Goal: Task Accomplishment & Management: Manage account settings

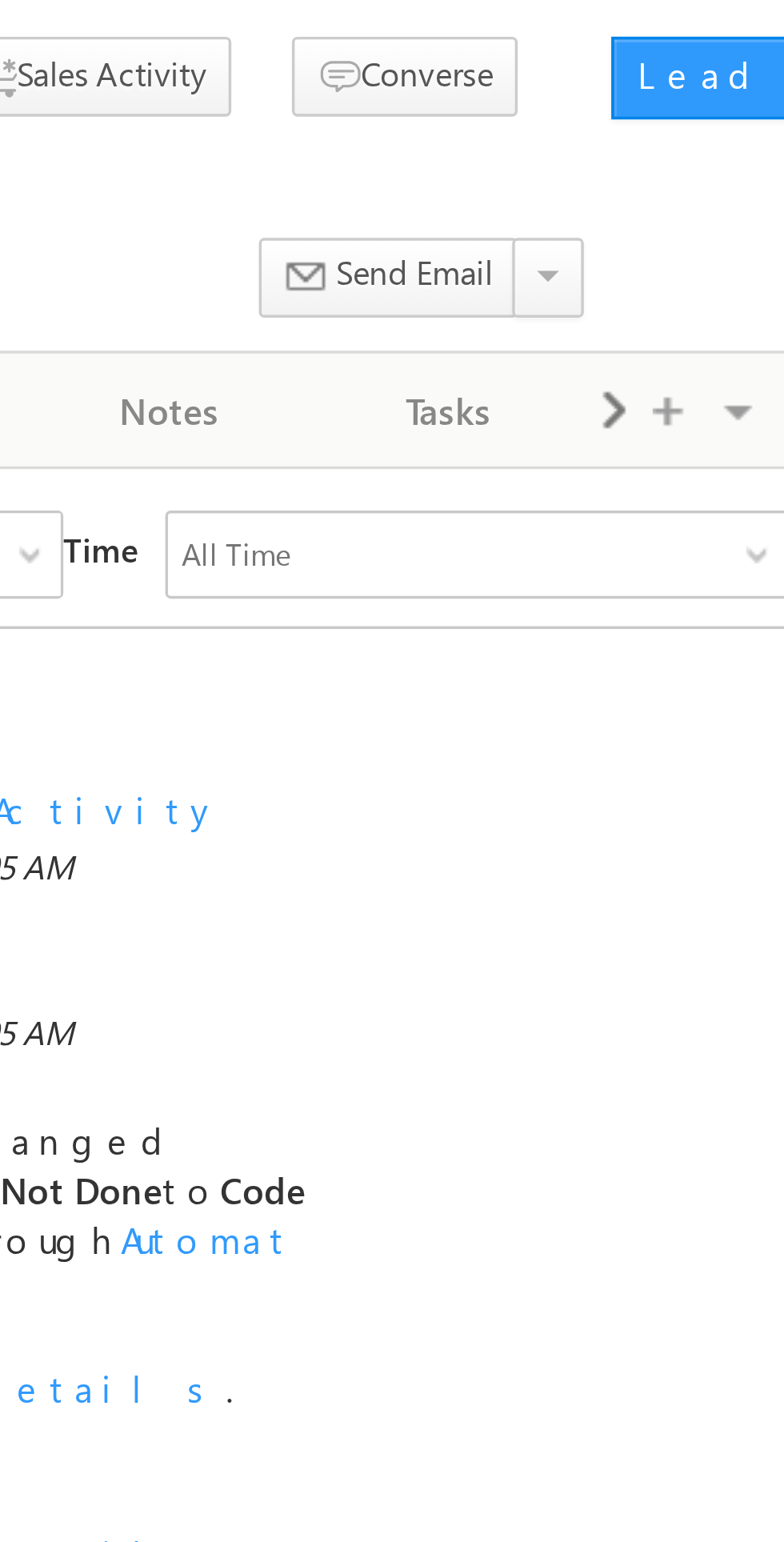
click at [703, 223] on span at bounding box center [700, 220] width 9 height 29
click at [699, 226] on span at bounding box center [700, 220] width 9 height 29
click at [700, 225] on span at bounding box center [700, 220] width 9 height 29
click at [700, 220] on span at bounding box center [700, 220] width 9 height 29
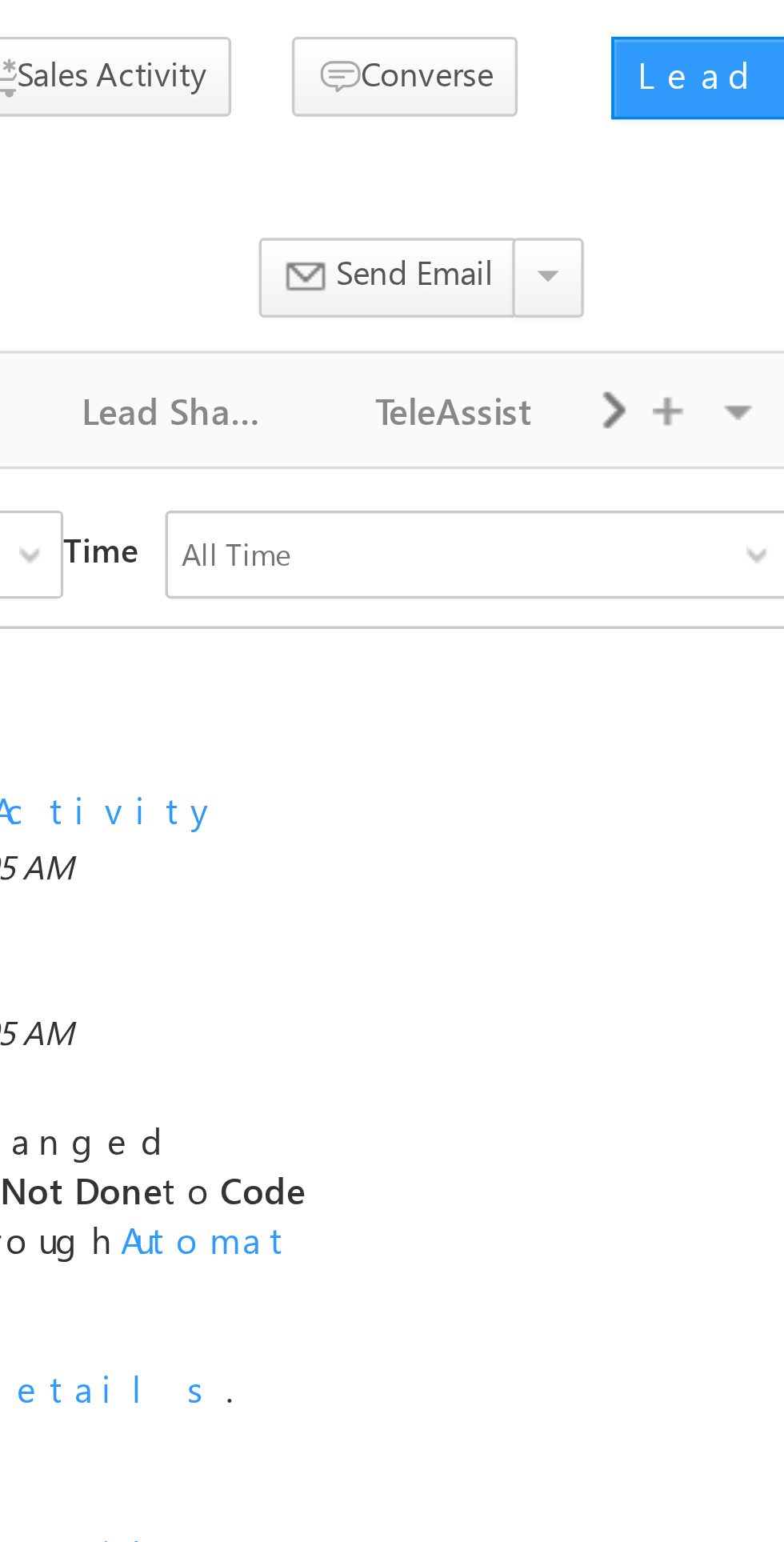
click at [700, 220] on span at bounding box center [700, 220] width 9 height 29
click at [667, 226] on div "New Referral Leads" at bounding box center [654, 220] width 54 height 20
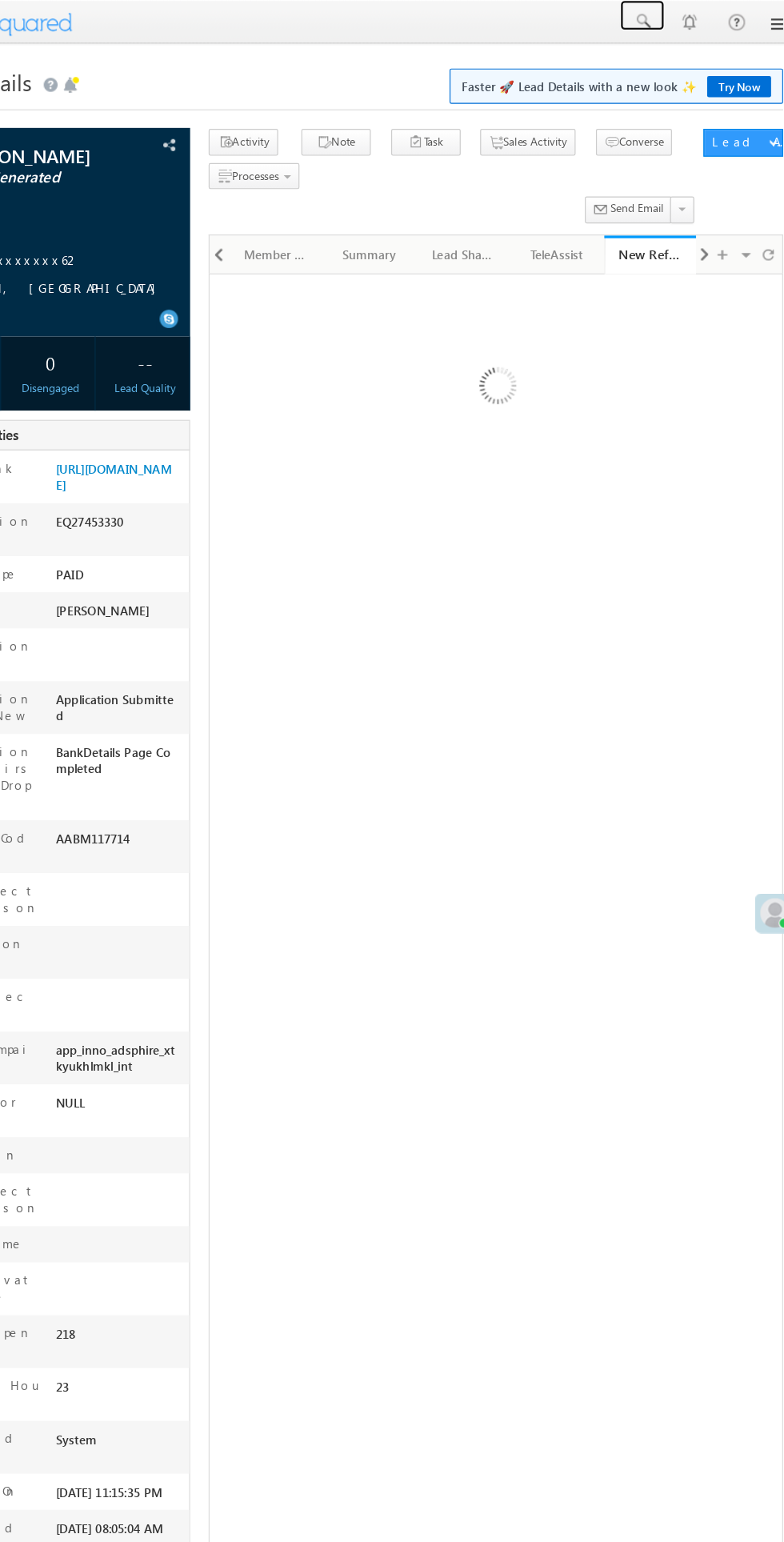
click at [651, 21] on span at bounding box center [646, 18] width 16 height 16
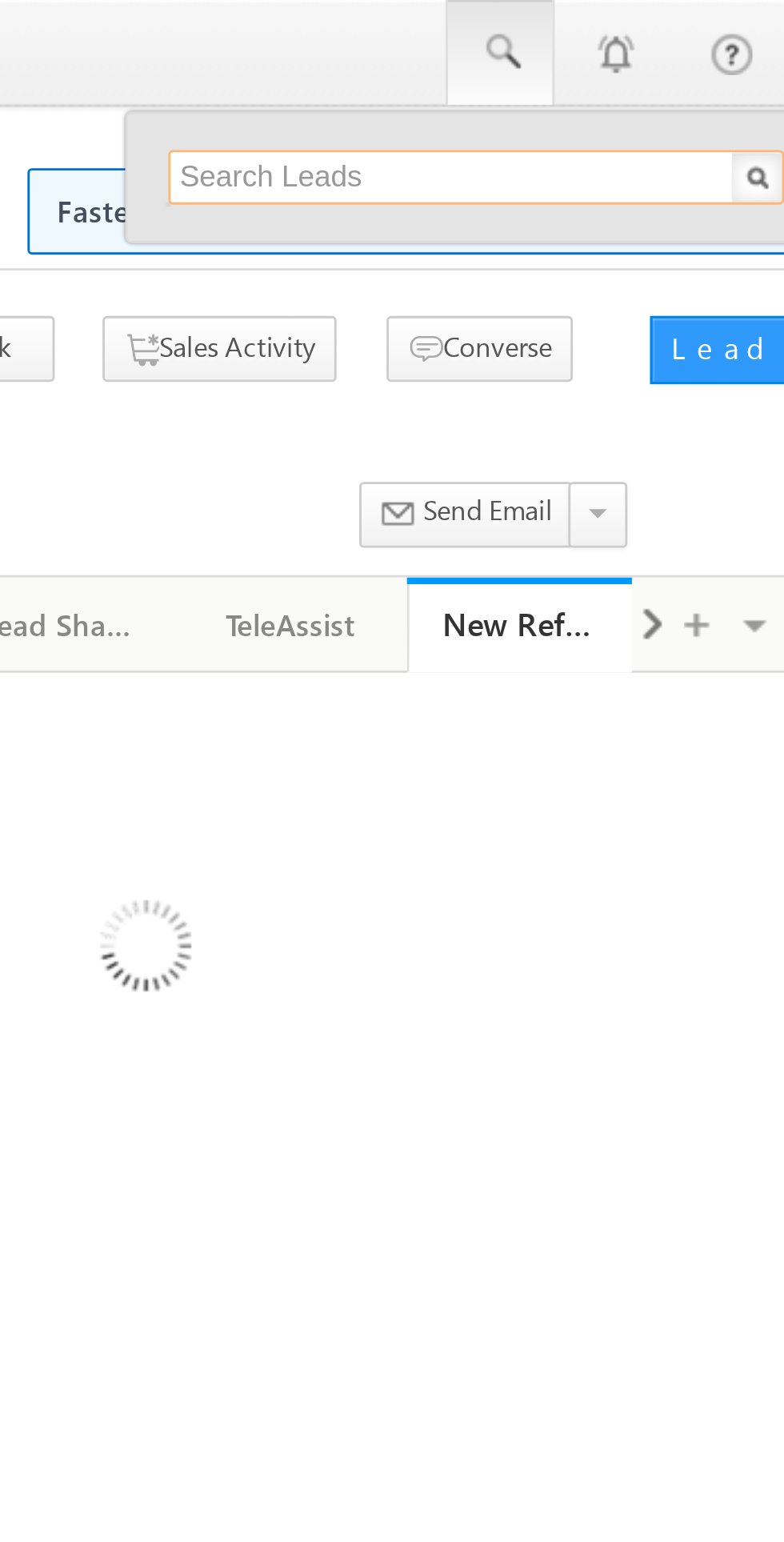
paste input "6002611972"
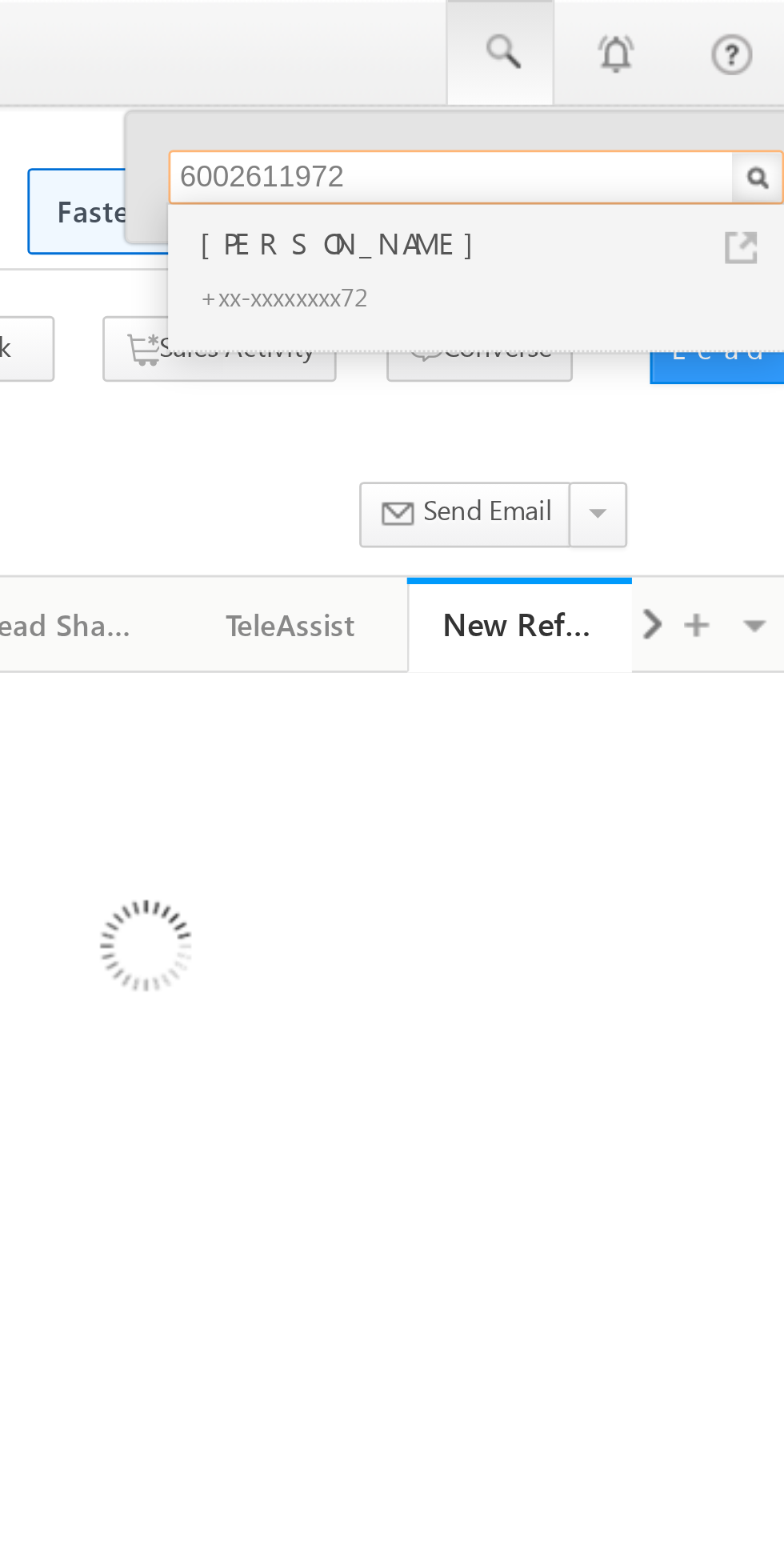
type input "6002611972"
click at [585, 92] on div "[PERSON_NAME]" at bounding box center [645, 86] width 214 height 18
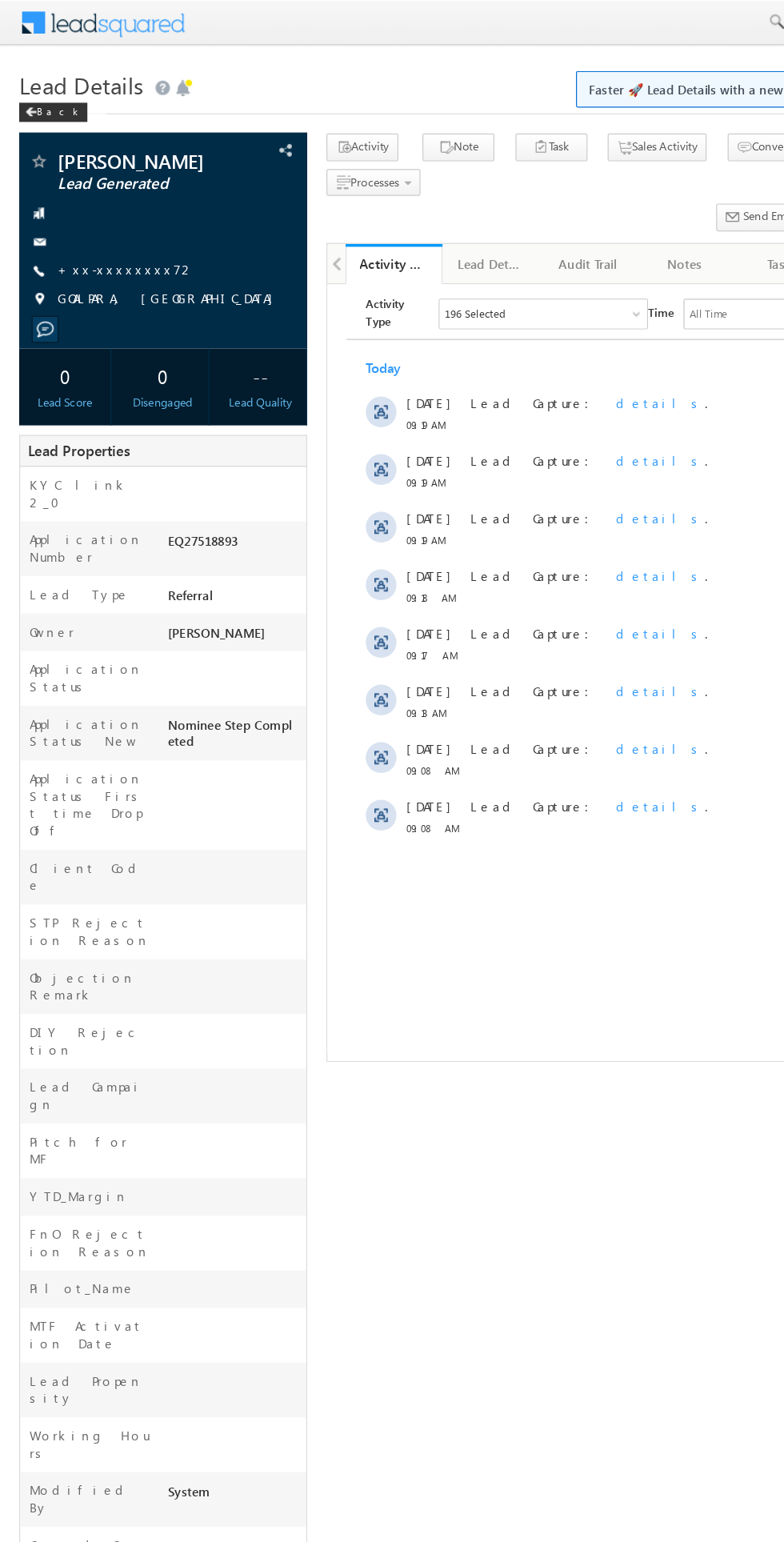
click at [28, 1189] on label "Working Hours" at bounding box center [74, 1203] width 100 height 29
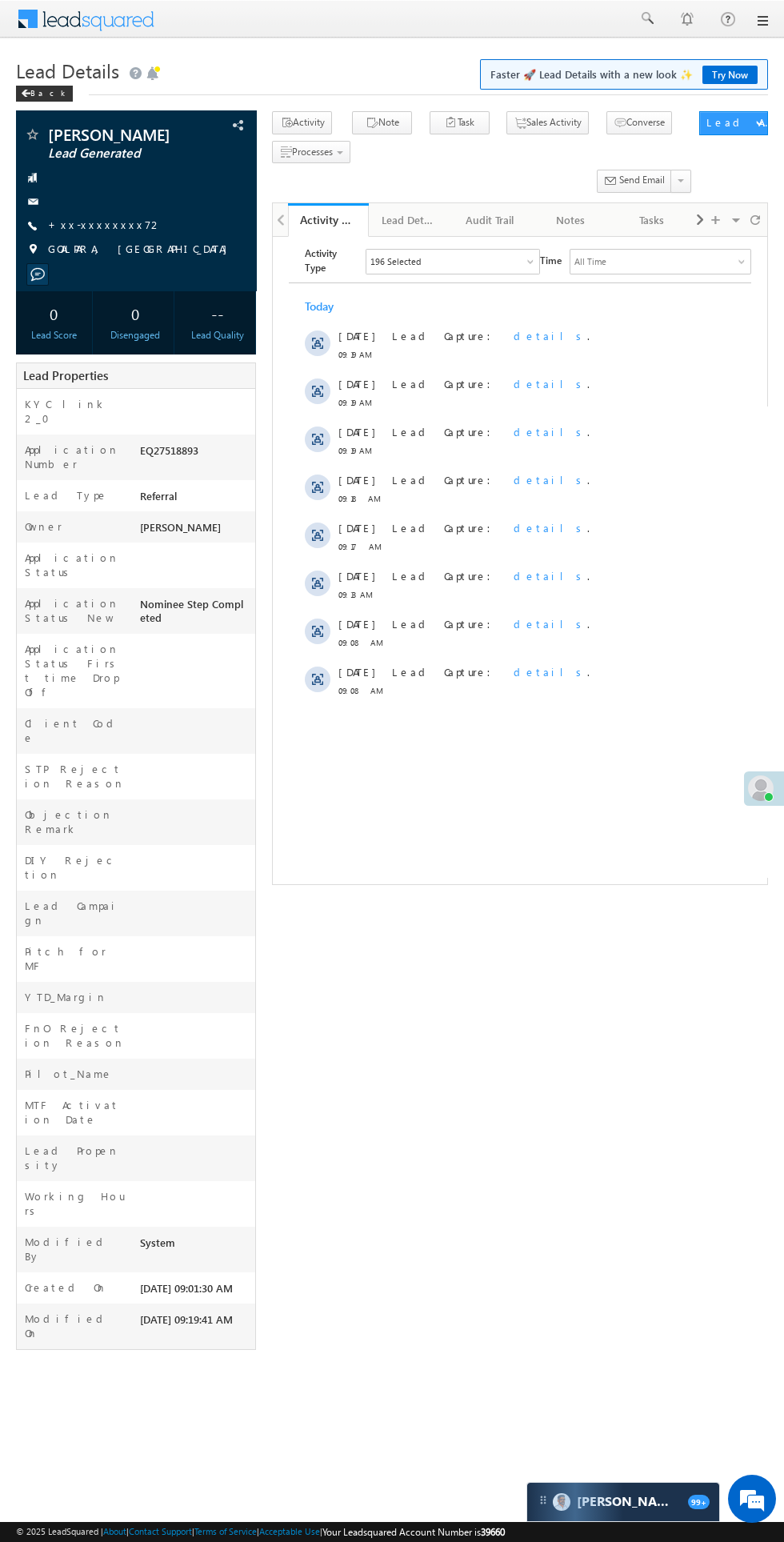
click at [14, 1210] on html "Menu Bikash Das bikas h.das @ange lbrok ing.c om" at bounding box center [392, 699] width 784 height 1399
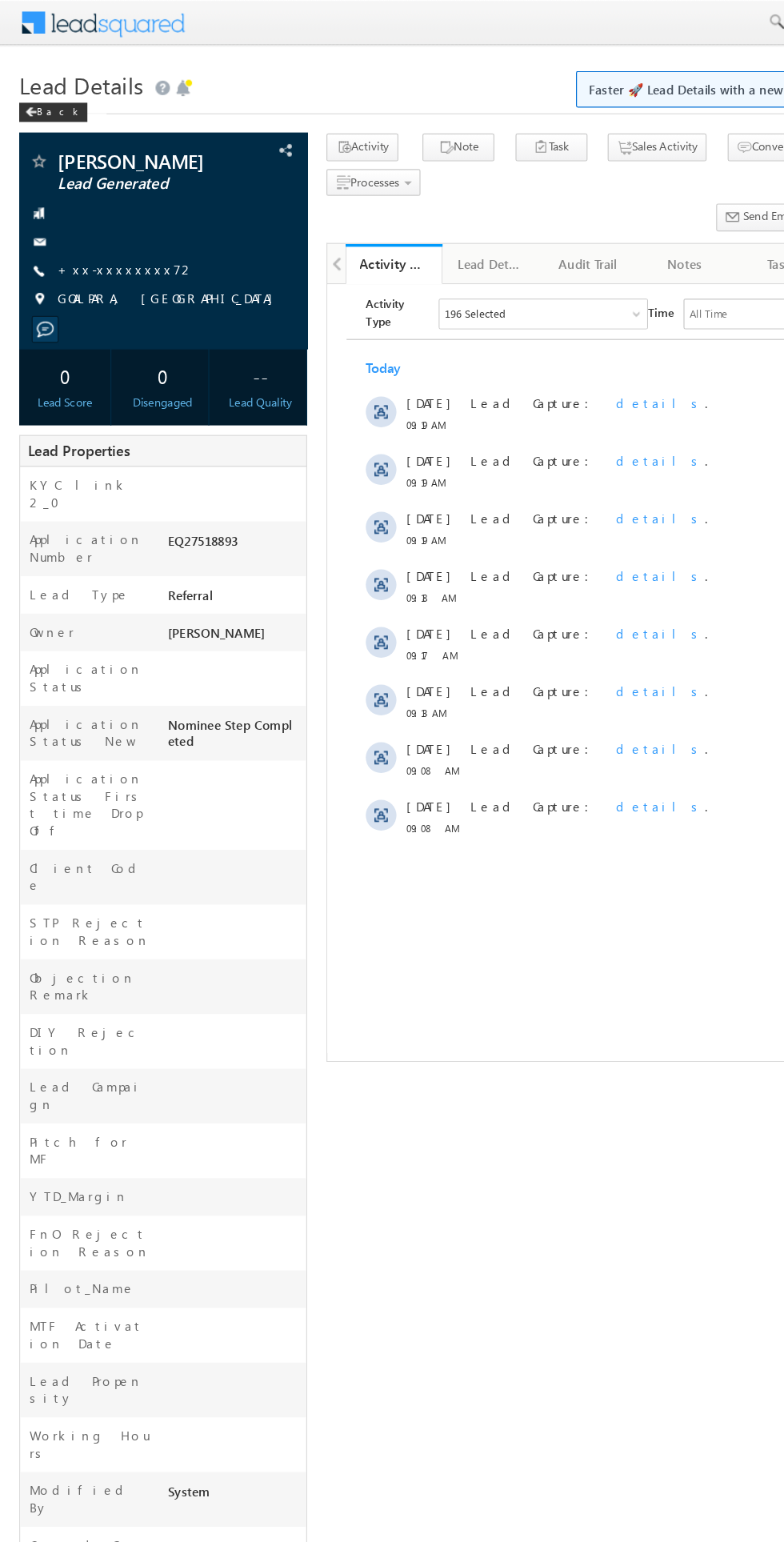
click at [118, 205] on div at bounding box center [136, 201] width 224 height 16
click at [108, 229] on link "+xx-xxxxxxxx72" at bounding box center [105, 224] width 115 height 14
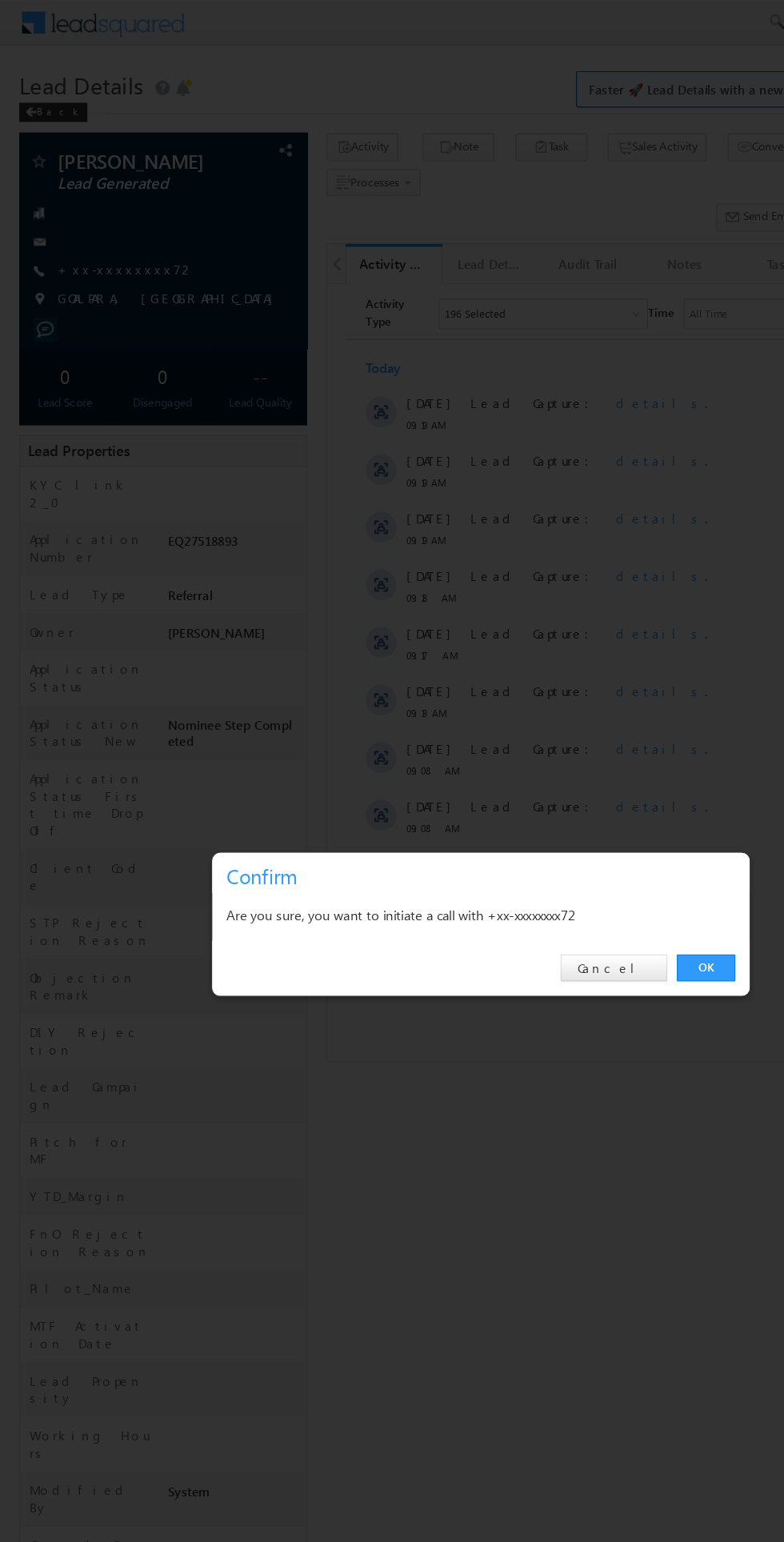
click at [573, 799] on link "OK" at bounding box center [588, 806] width 48 height 22
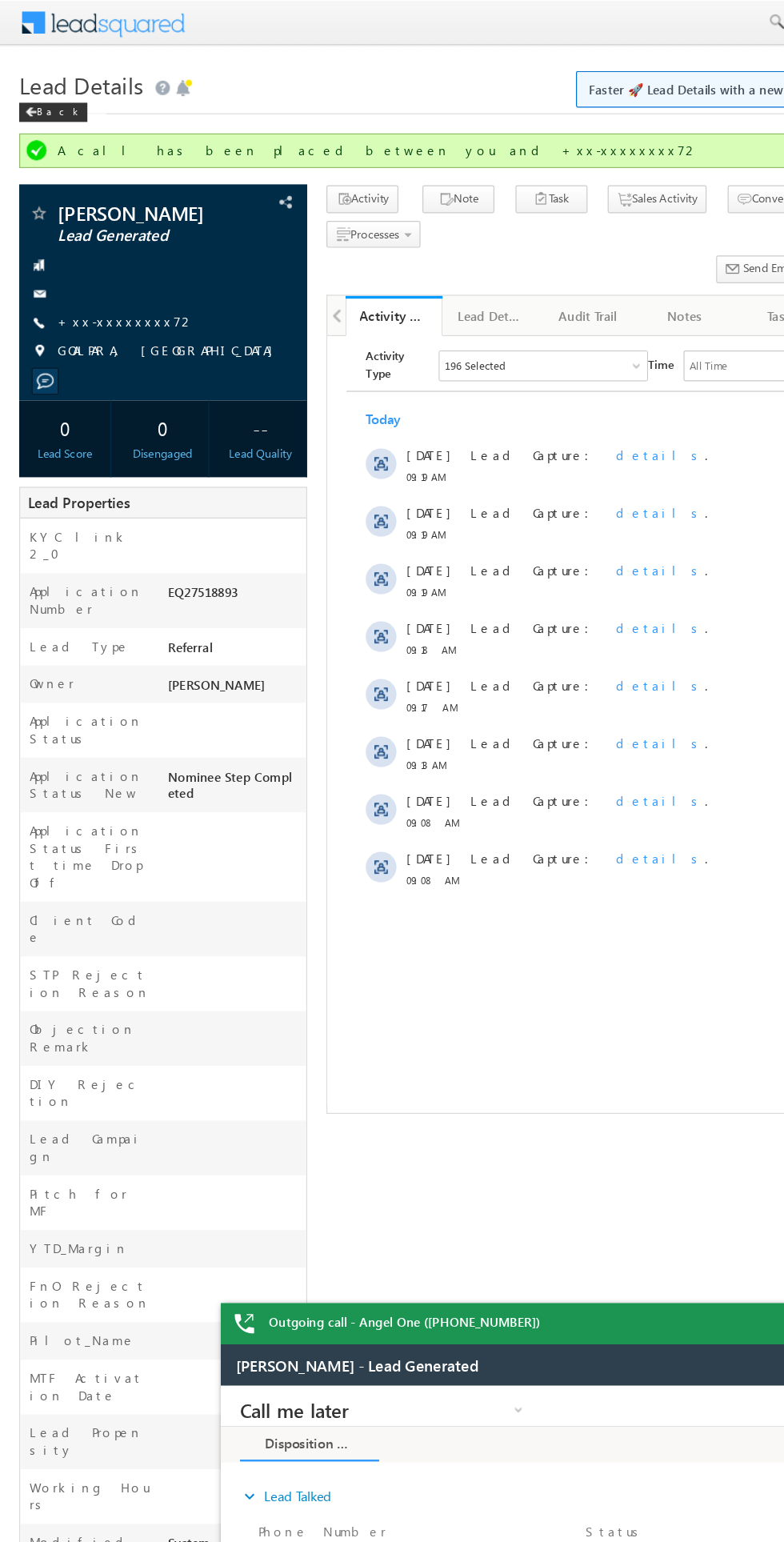
click at [100, 268] on link "+xx-xxxxxxxx72" at bounding box center [105, 267] width 115 height 14
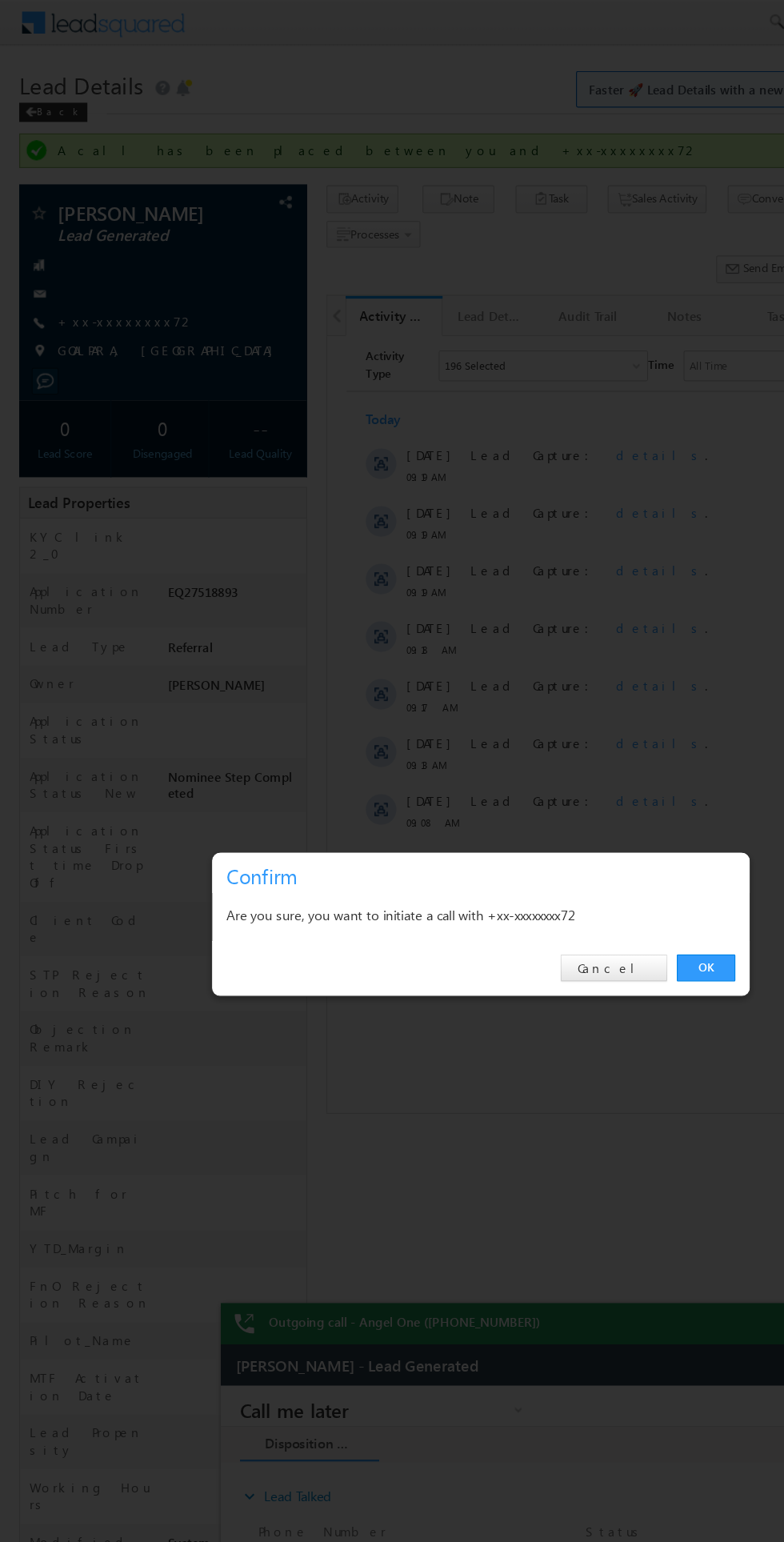
click at [584, 812] on link "OK" at bounding box center [588, 806] width 48 height 22
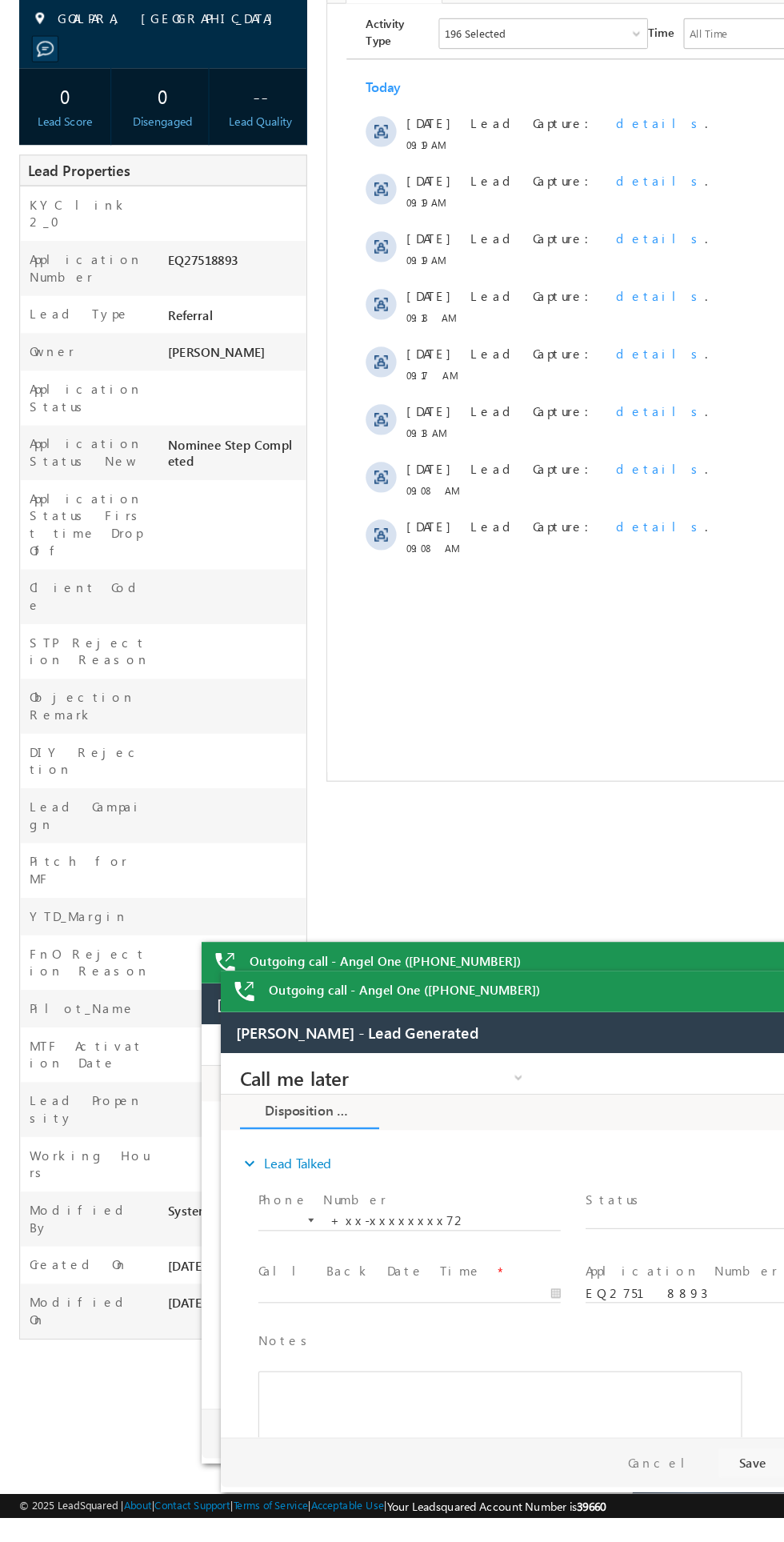
click at [624, 1188] on span "X" at bounding box center [652, 1191] width 254 height 16
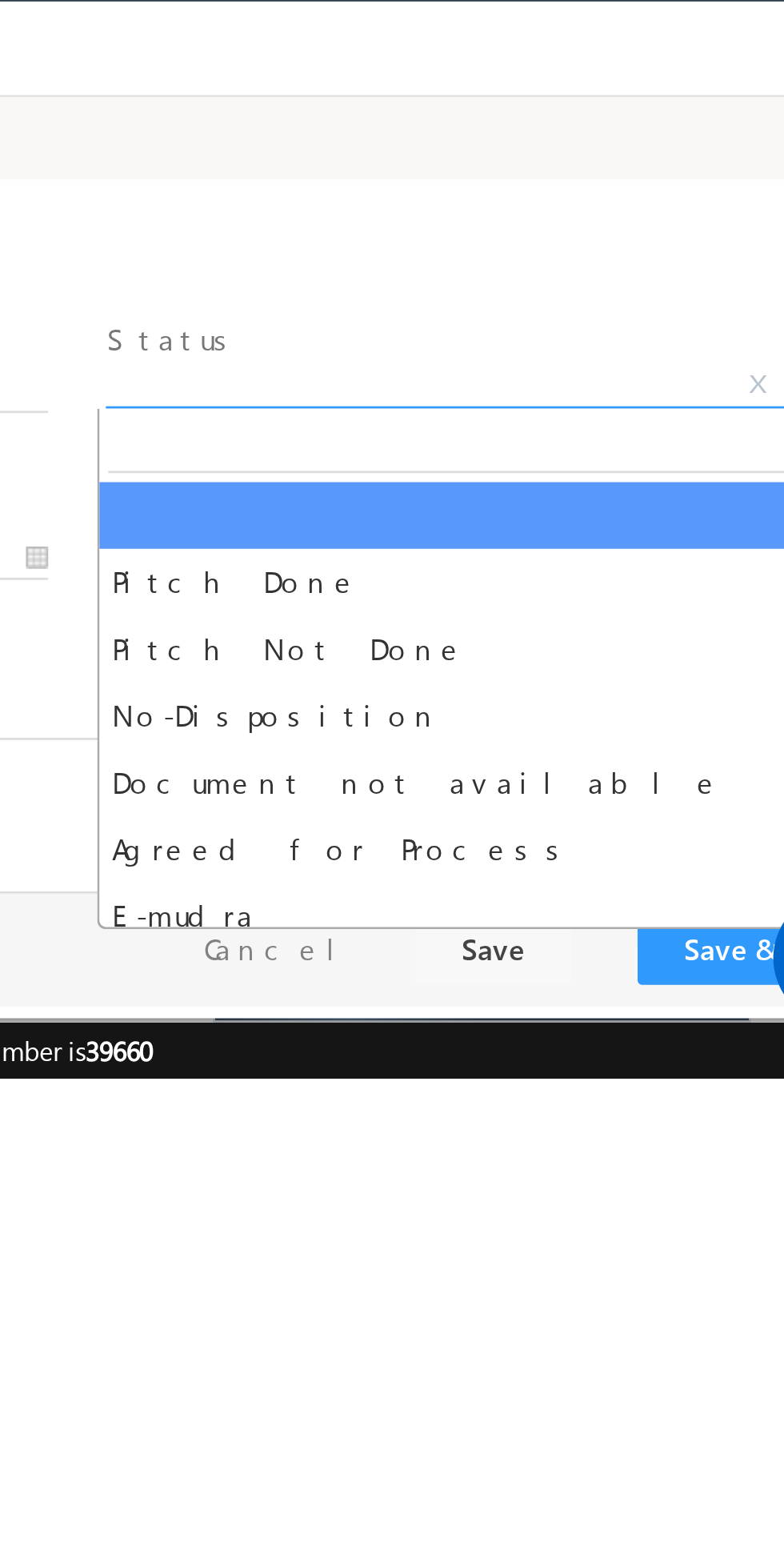
select select "Pitch Not Done"
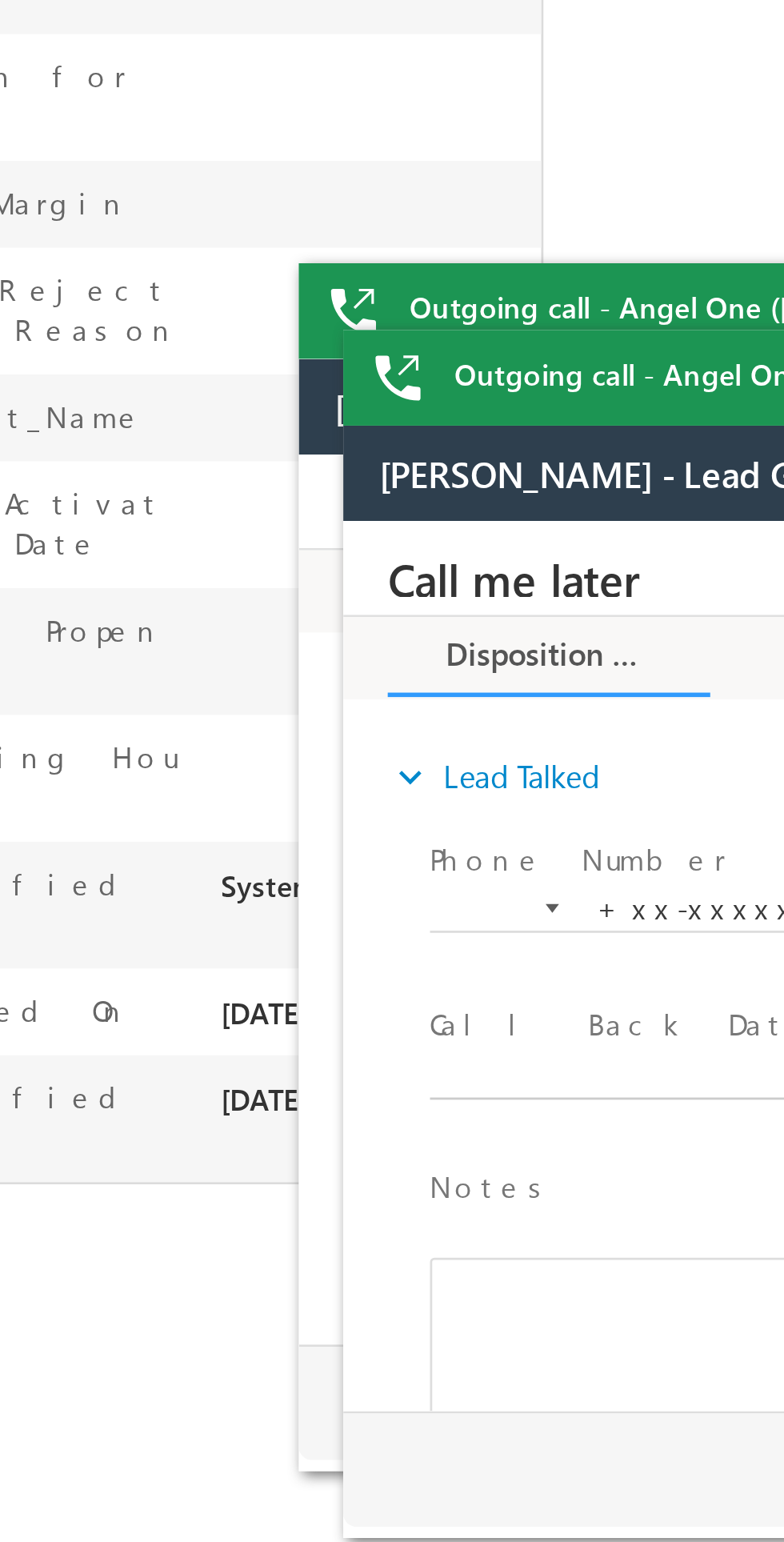
click at [424, 726] on body "Call me later Cross Sell Customer Drop-off reasons Language Barrier Not Interes…" at bounding box center [643, 682] width 601 height 320
type input "08/21/25 9:21 AM"
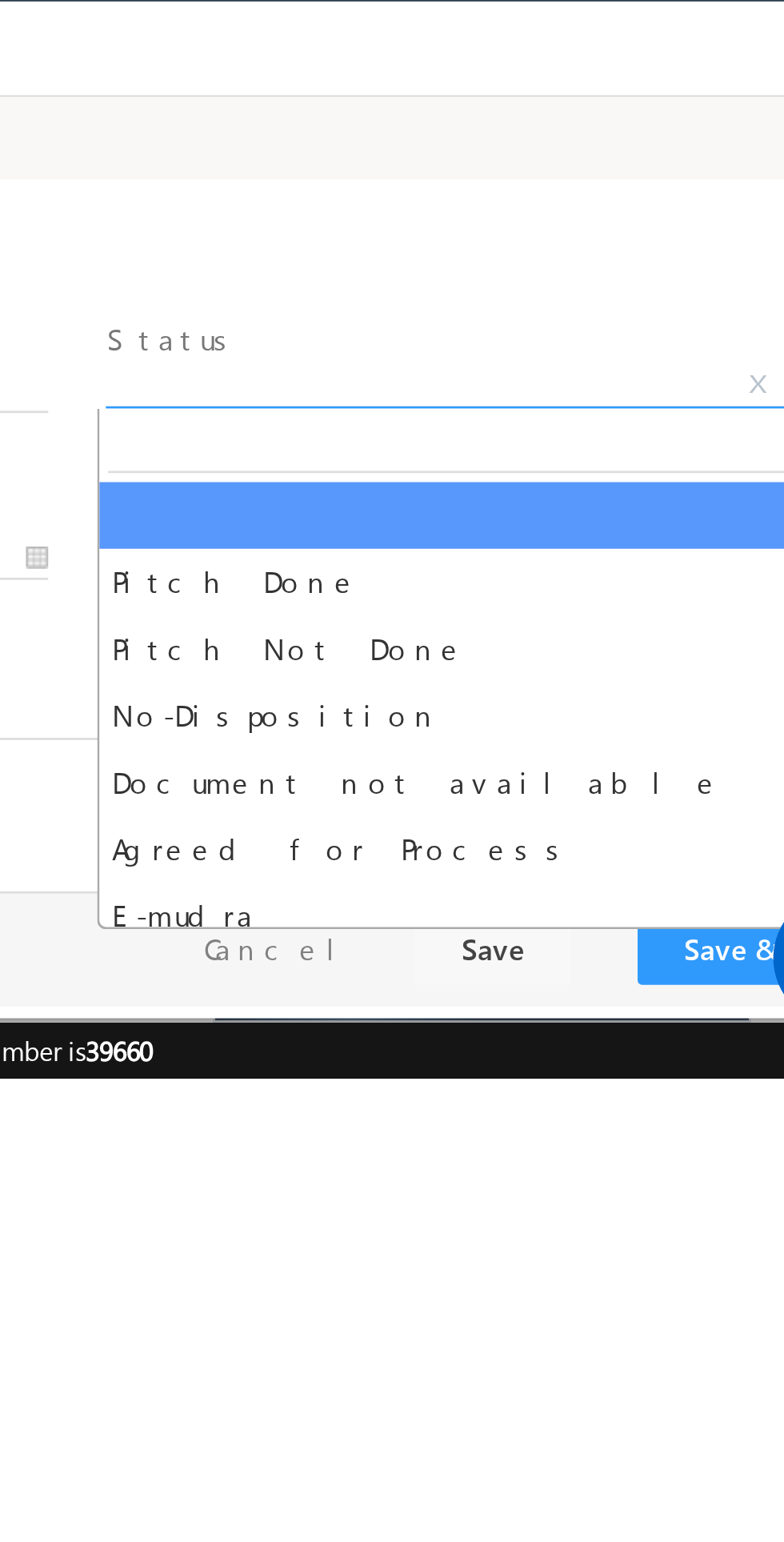
select select "Pitch Not Done"
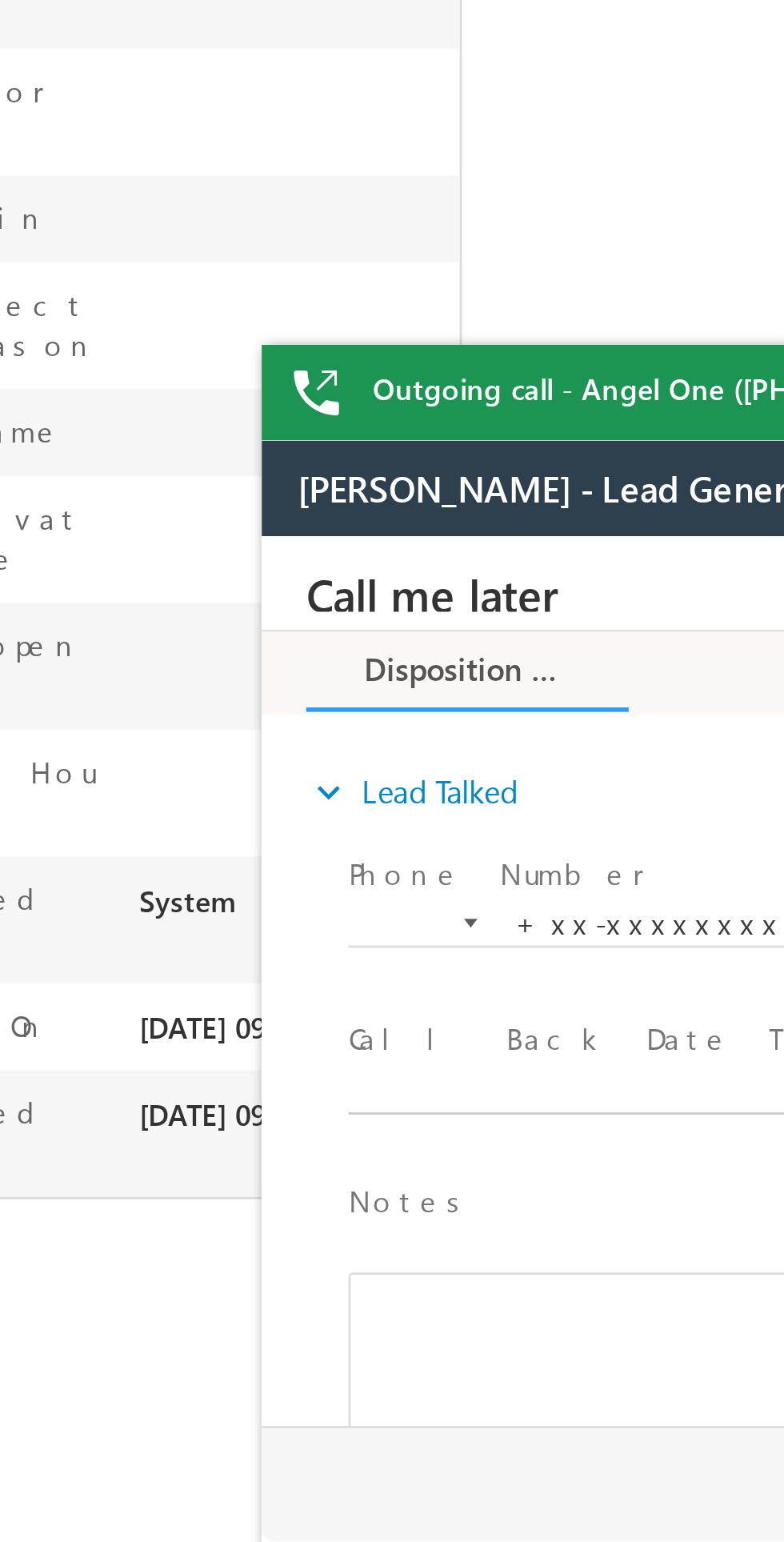
click at [353, 729] on input "text" at bounding box center [419, 737] width 252 height 16
type input "08/21/25 9:22 AM"
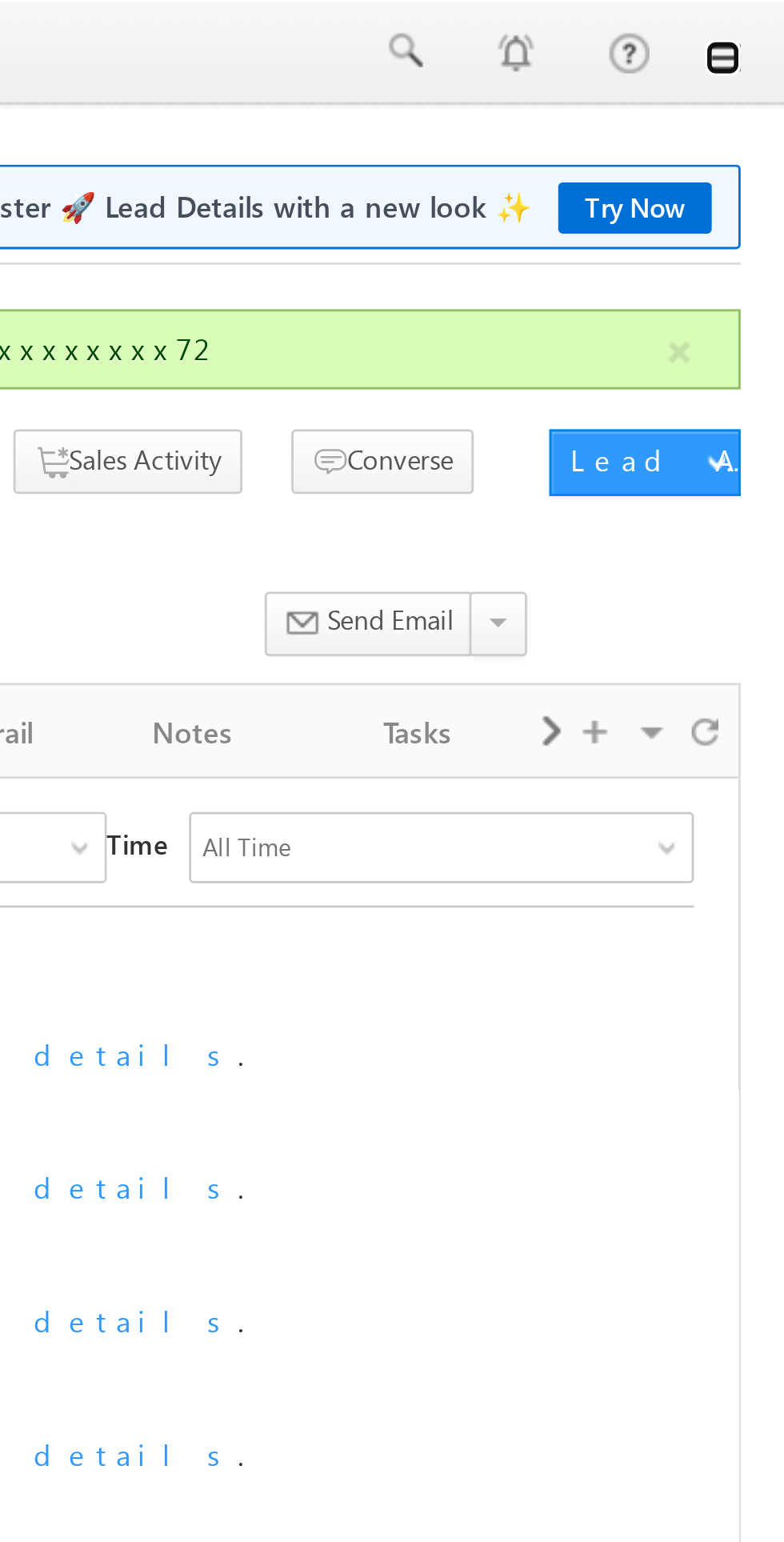
click at [766, 20] on link at bounding box center [762, 20] width 13 height 13
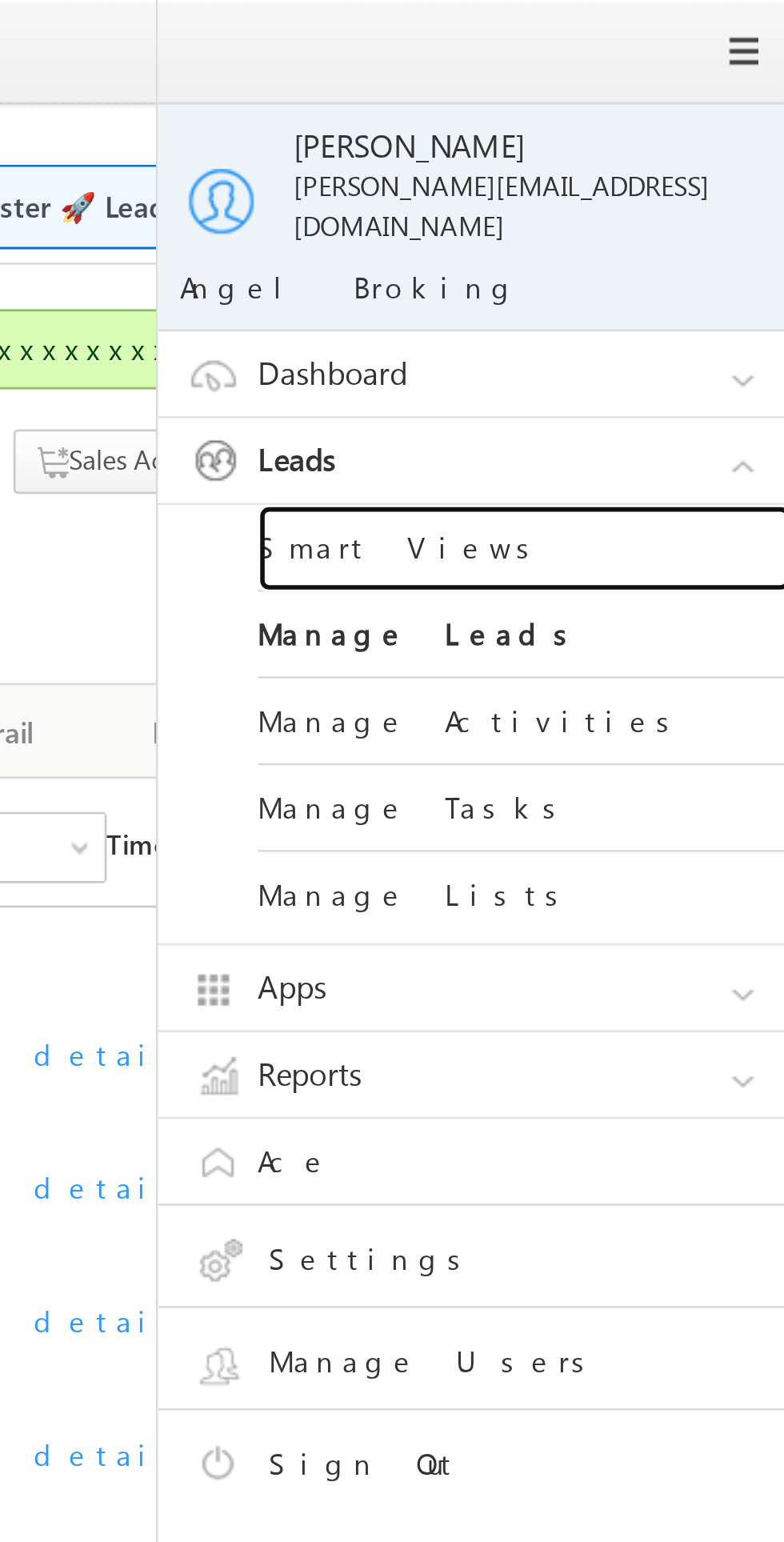
click at [656, 182] on link "Smart Views" at bounding box center [691, 197] width 192 height 32
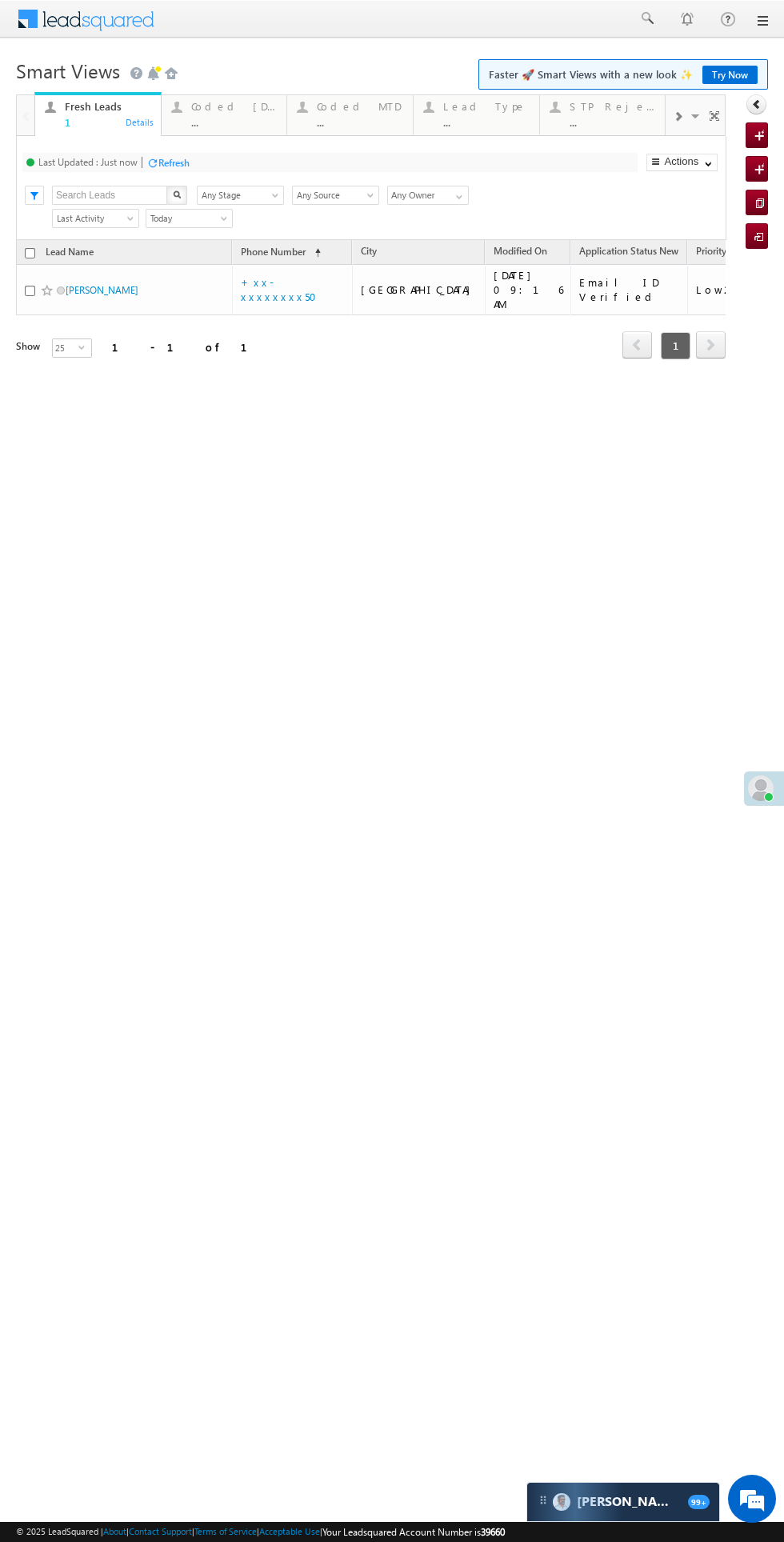
click at [213, 113] on div "Coded Today ..." at bounding box center [234, 113] width 87 height 32
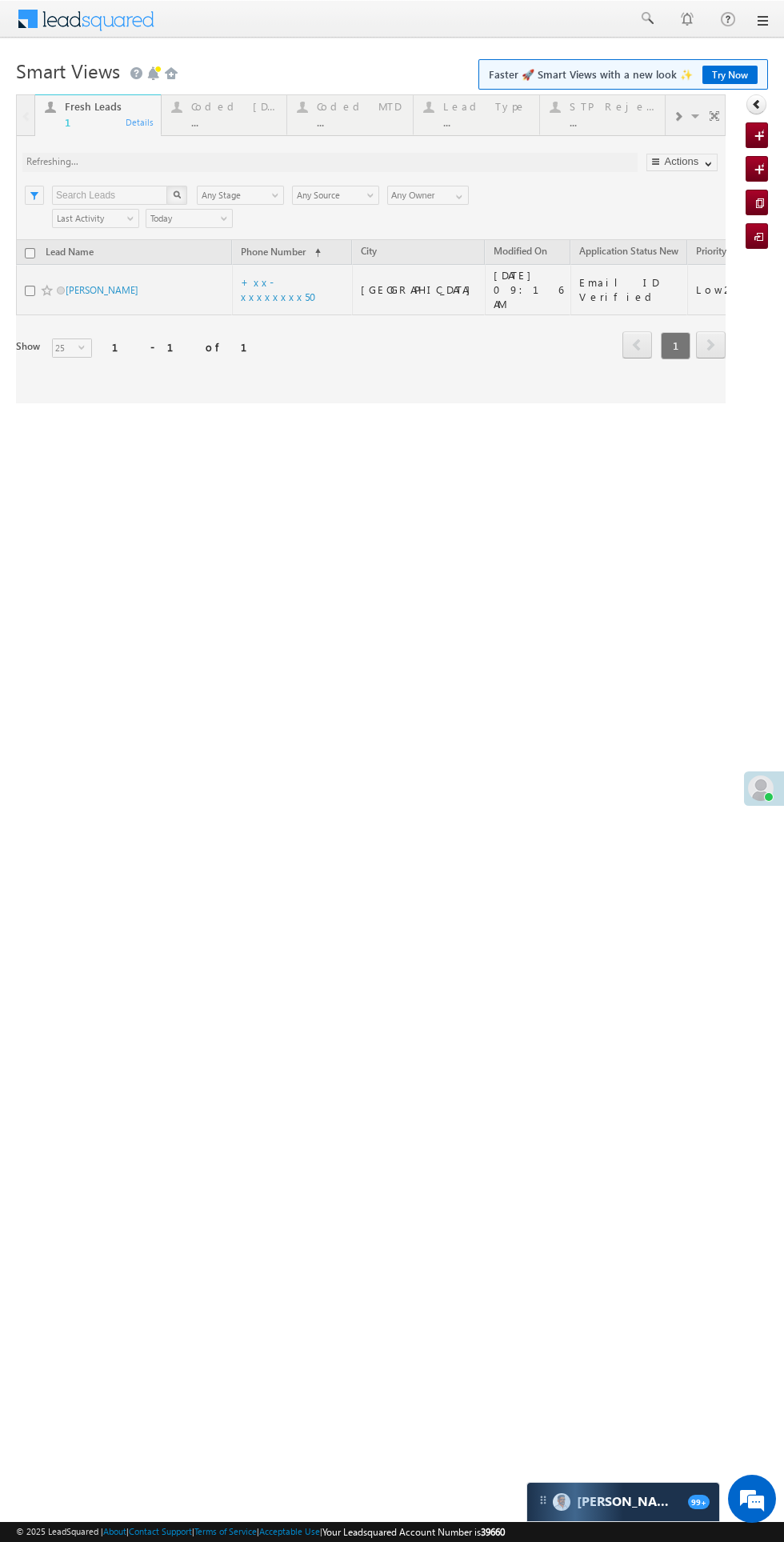
click at [230, 106] on div at bounding box center [371, 249] width 710 height 309
